Goal: Information Seeking & Learning: Learn about a topic

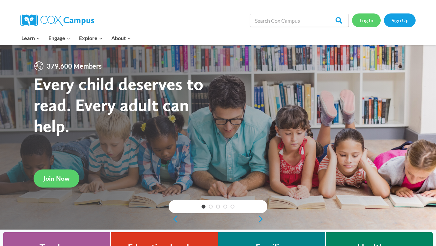
click at [369, 23] on link "Log In" at bounding box center [366, 19] width 29 height 13
click at [288, 20] on input "Search in [URL][DOMAIN_NAME]" at bounding box center [299, 20] width 99 height 13
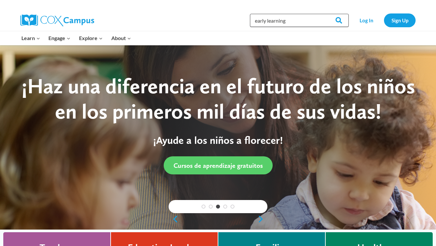
type input "early learning"
click at [336, 20] on input "Search" at bounding box center [336, 20] width 26 height 13
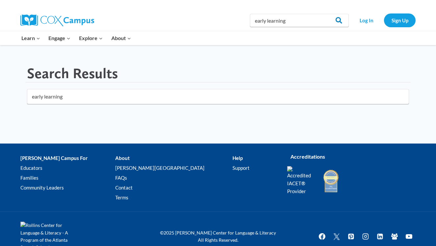
click at [342, 18] on input "Search" at bounding box center [336, 20] width 26 height 13
click at [400, 22] on link "Sign Up" at bounding box center [400, 19] width 32 height 13
